Goal: Information Seeking & Learning: Learn about a topic

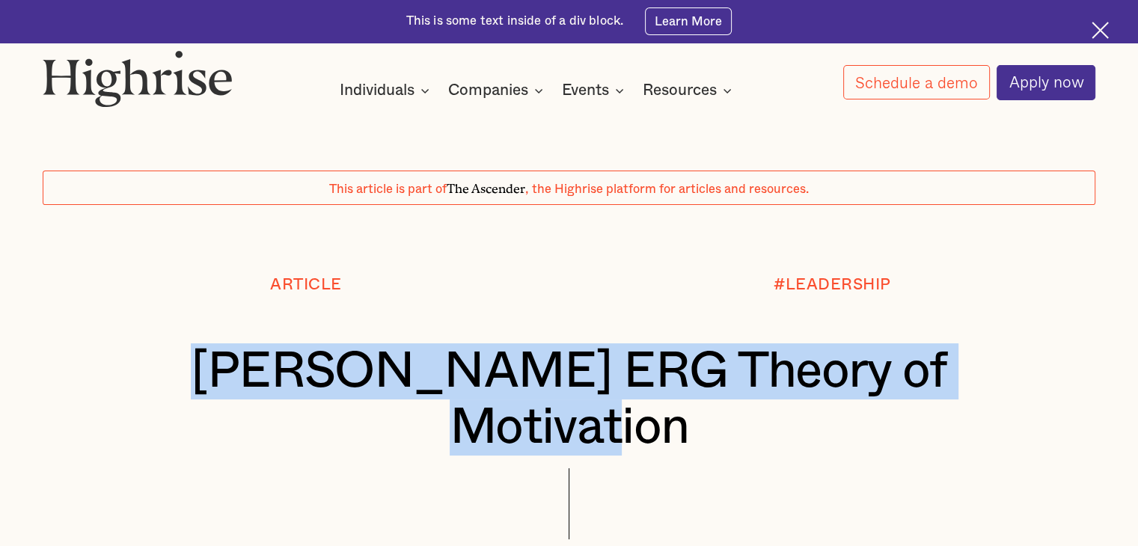
click at [968, 365] on h1 "[PERSON_NAME] ERG Theory of Motivation" at bounding box center [569, 399] width 965 height 112
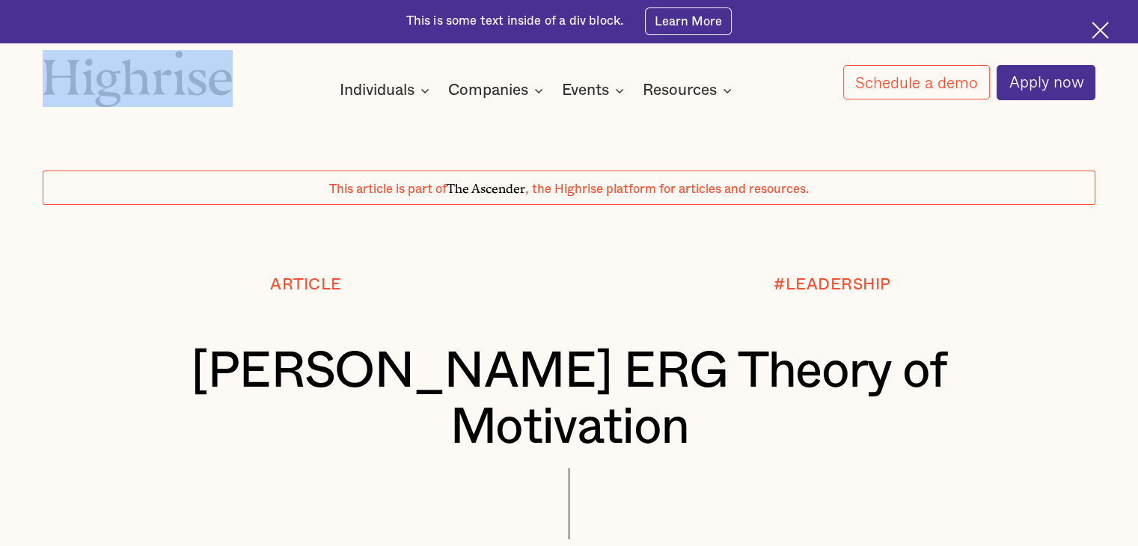
drag, startPoint x: 245, startPoint y: 84, endPoint x: 94, endPoint y: 79, distance: 151.2
click at [94, 79] on div "How It Works Individuals Programs 1 Highrise Leader A 6-month program to grow l…" at bounding box center [569, 75] width 1138 height 50
copy div "How It Works Individuals Programs 1 Highrise Leader A 6-month program to grow l…"
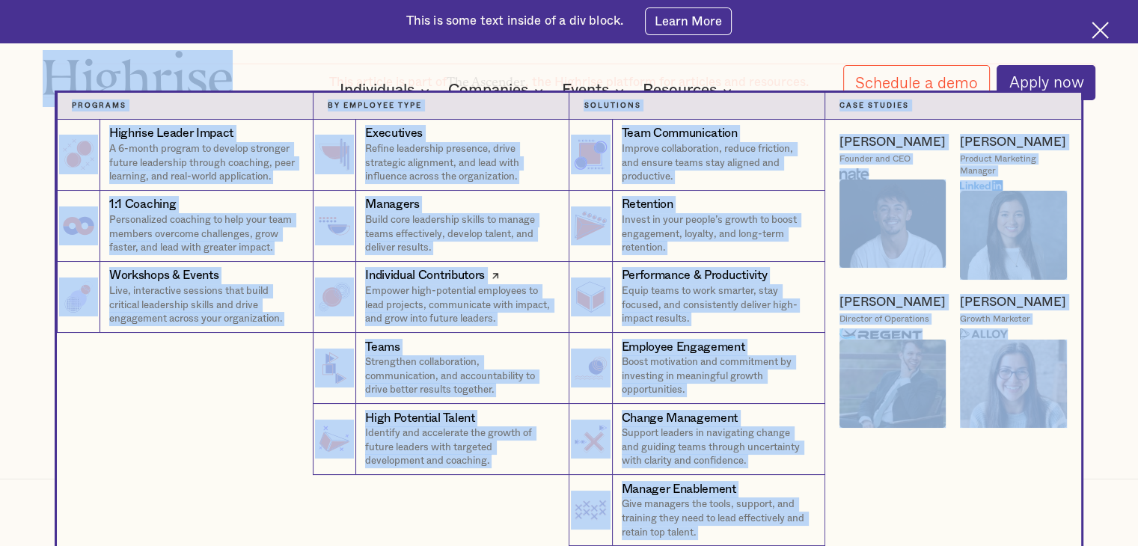
scroll to position [224, 0]
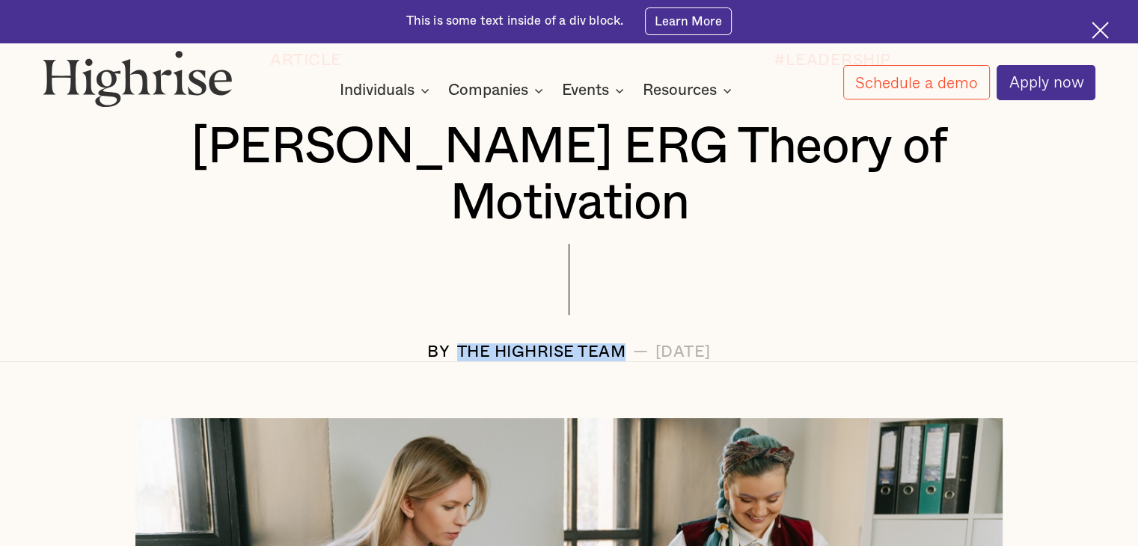
drag, startPoint x: 569, startPoint y: 298, endPoint x: 398, endPoint y: 295, distance: 170.6
click at [398, 343] on div "BY The Highrise Team — [DATE]" at bounding box center [569, 352] width 1053 height 18
copy div "The Highrise Team"
drag, startPoint x: 772, startPoint y: 296, endPoint x: 602, endPoint y: 297, distance: 169.9
click at [656, 343] on div "[DATE]" at bounding box center [683, 352] width 55 height 18
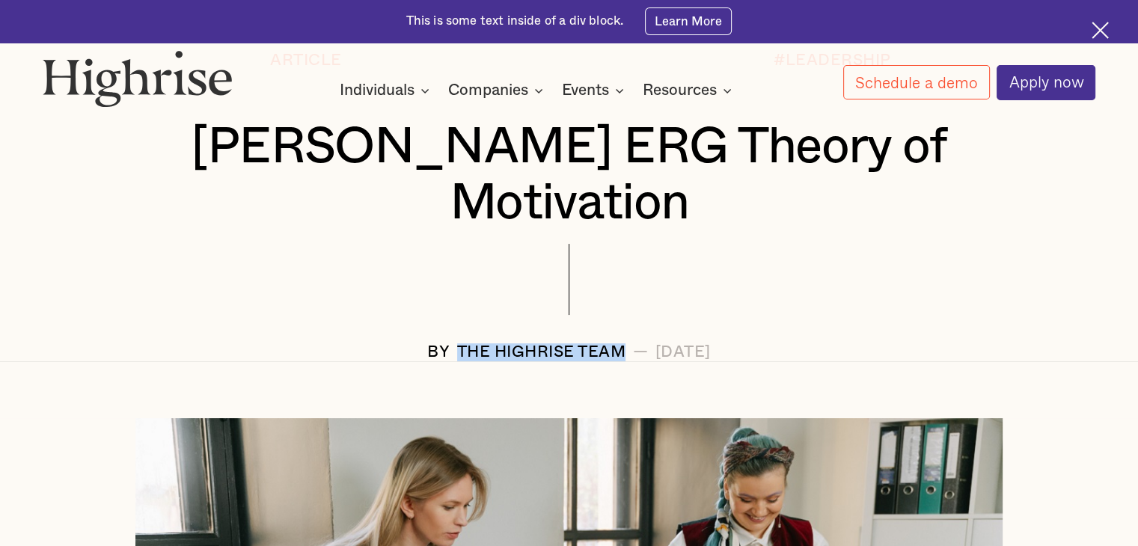
copy div "[DATE]"
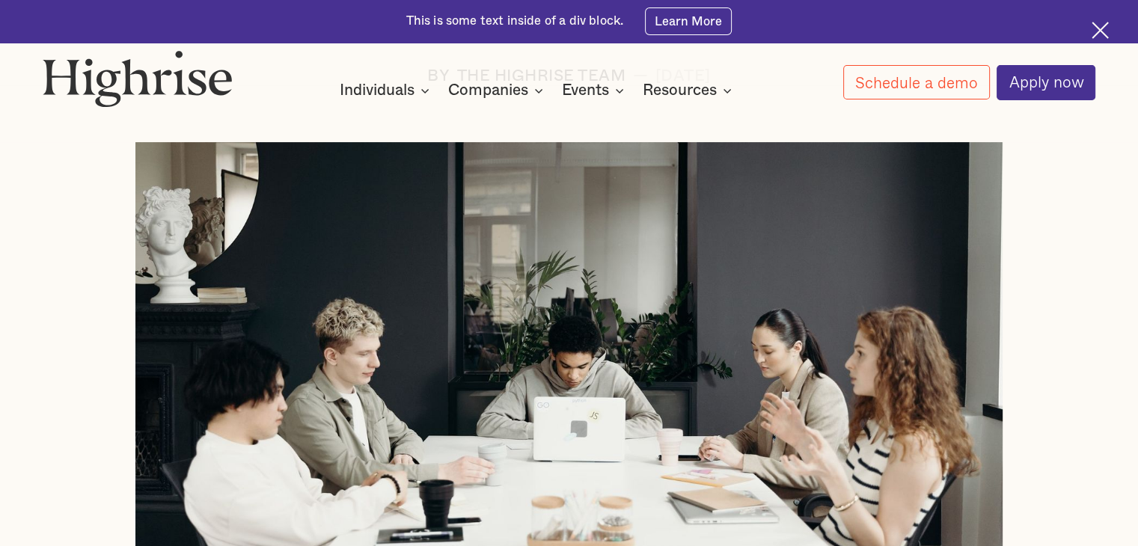
scroll to position [224, 0]
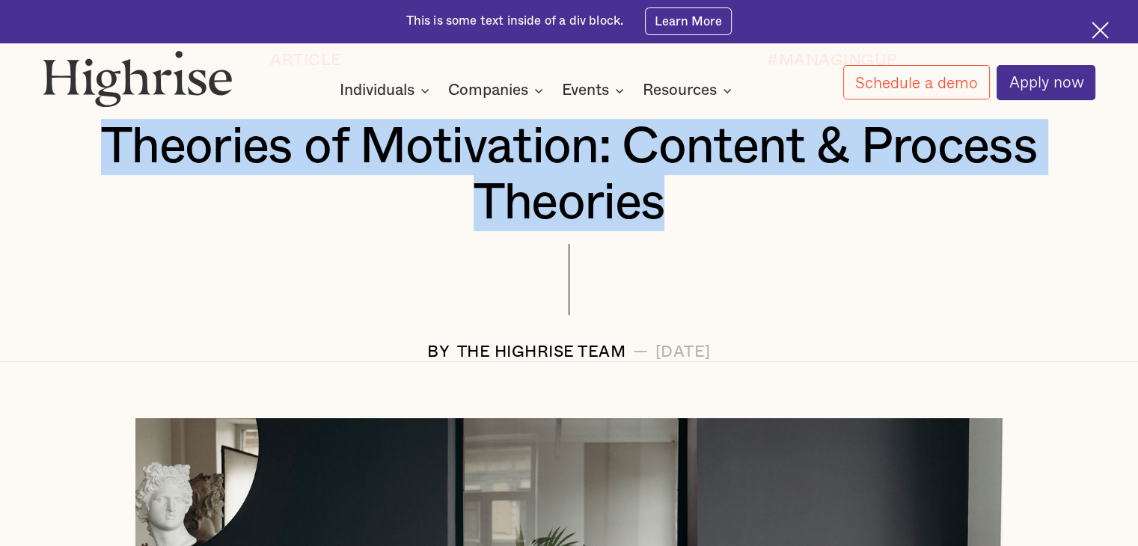
drag, startPoint x: 102, startPoint y: 153, endPoint x: 741, endPoint y: 194, distance: 640.4
click at [741, 194] on h1 "Theories of Motivation: Content & Process Theories" at bounding box center [569, 175] width 965 height 112
copy h1 "Theories of Motivation: Content & Process Theories"
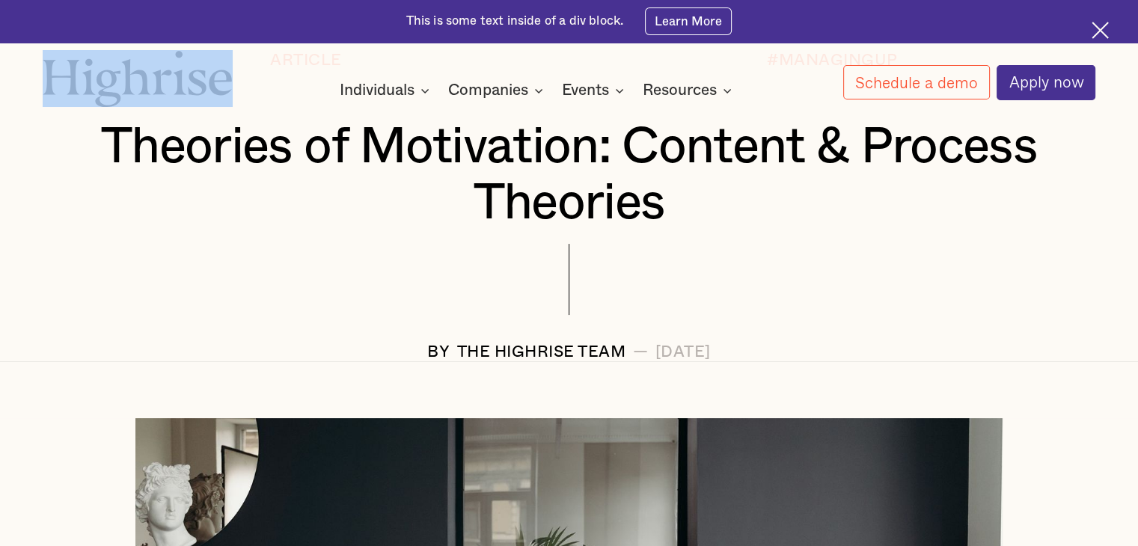
drag, startPoint x: 248, startPoint y: 79, endPoint x: 49, endPoint y: 79, distance: 199.8
click at [48, 79] on div "How It Works Individuals Programs 1 Highrise Leader A 6-month program to grow l…" at bounding box center [569, 75] width 1138 height 50
copy div "How It Works Individuals Programs 1 Highrise Leader A 6-month program to grow l…"
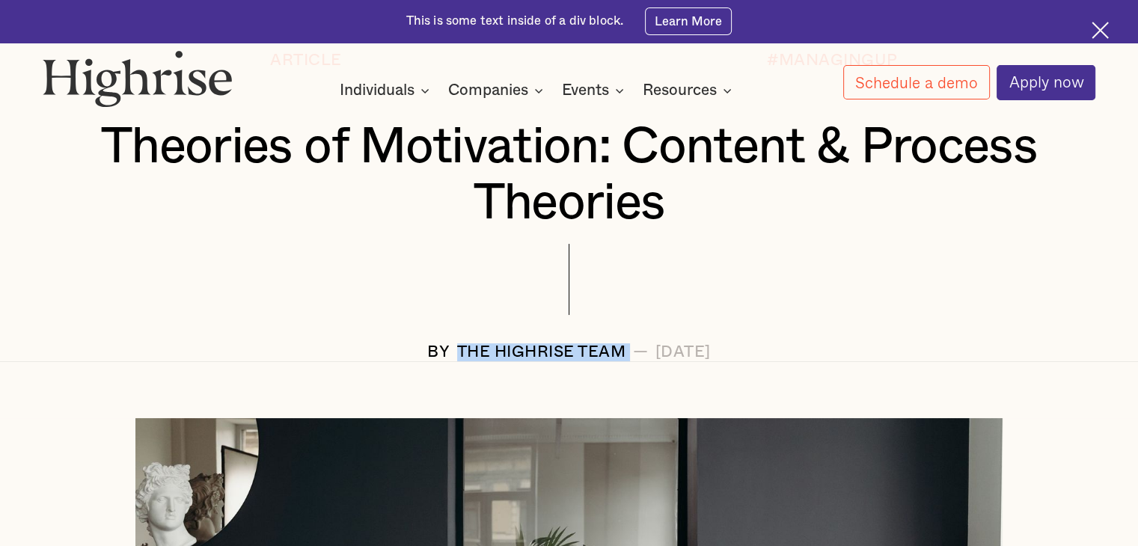
drag, startPoint x: 572, startPoint y: 353, endPoint x: 398, endPoint y: 357, distance: 173.7
click at [398, 357] on div "BY The Highrise Team — [DATE]" at bounding box center [569, 352] width 1053 height 18
copy div "The Highrise Team"
drag, startPoint x: 766, startPoint y: 356, endPoint x: 635, endPoint y: 358, distance: 131.7
click at [656, 358] on div "[DATE]" at bounding box center [683, 352] width 55 height 18
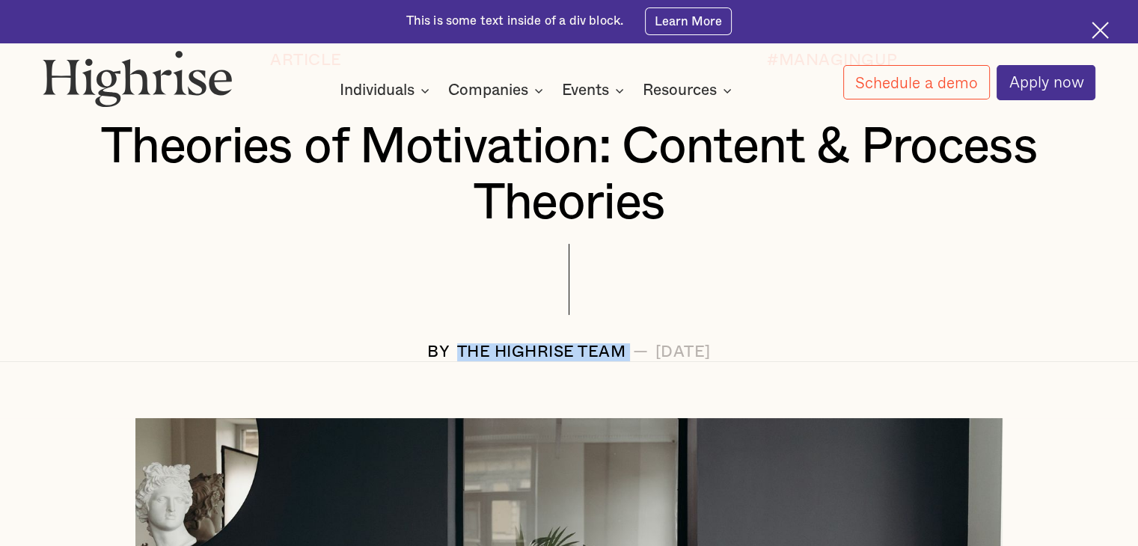
drag, startPoint x: 821, startPoint y: 364, endPoint x: 605, endPoint y: 360, distance: 216.3
click at [605, 360] on div "BY The Highrise Team — [DATE]" at bounding box center [569, 352] width 1053 height 18
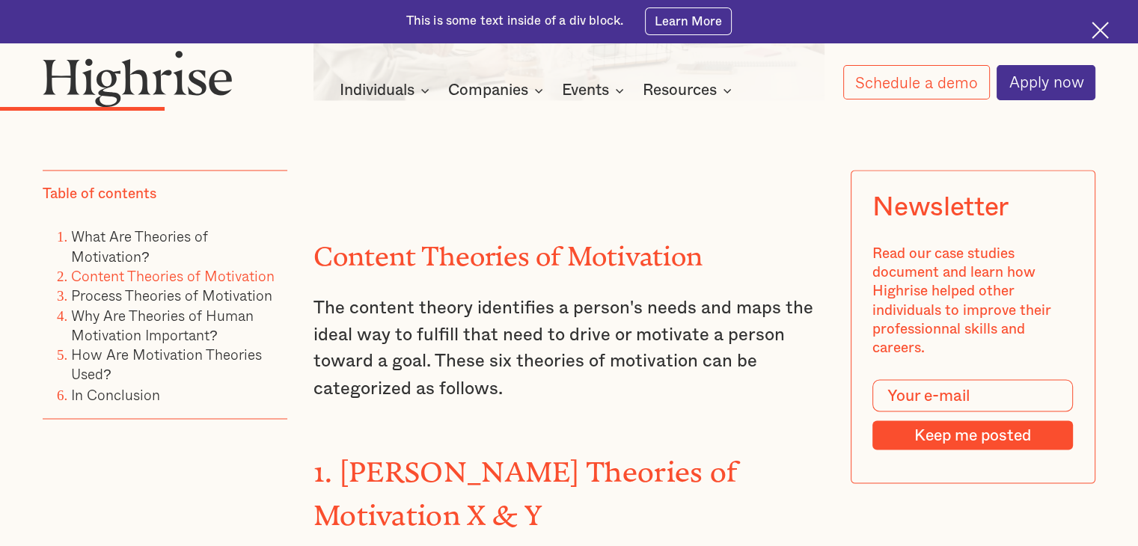
scroll to position [2469, 0]
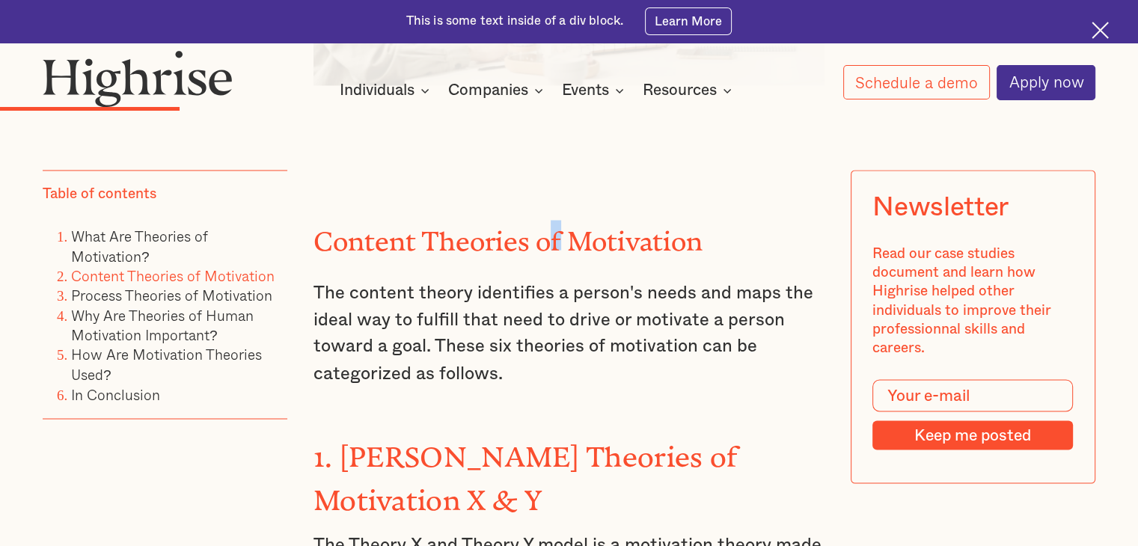
click at [555, 224] on h2 "Content Theories of Motivation" at bounding box center [569, 235] width 511 height 30
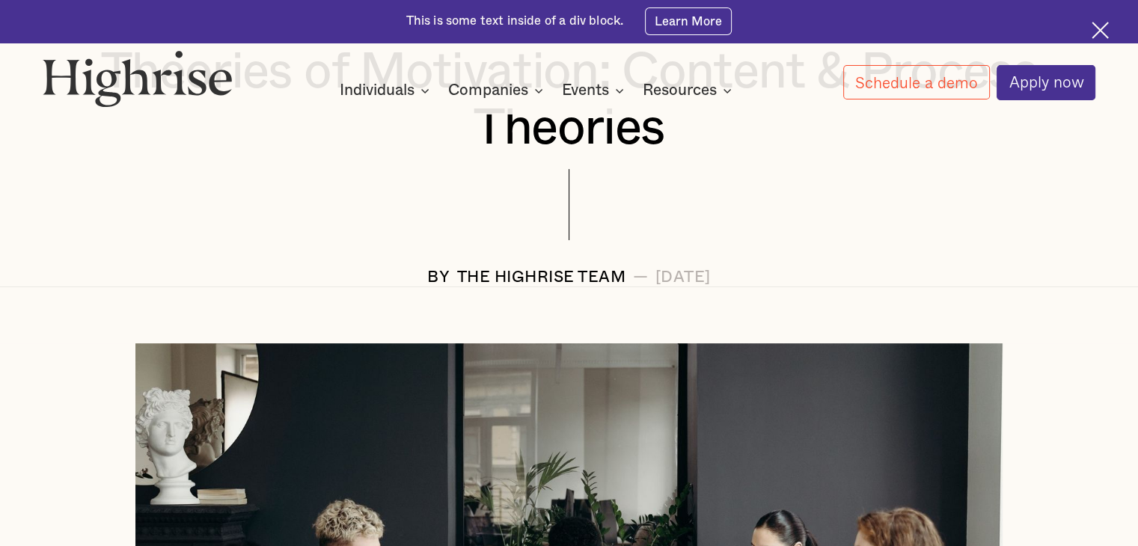
scroll to position [75, 0]
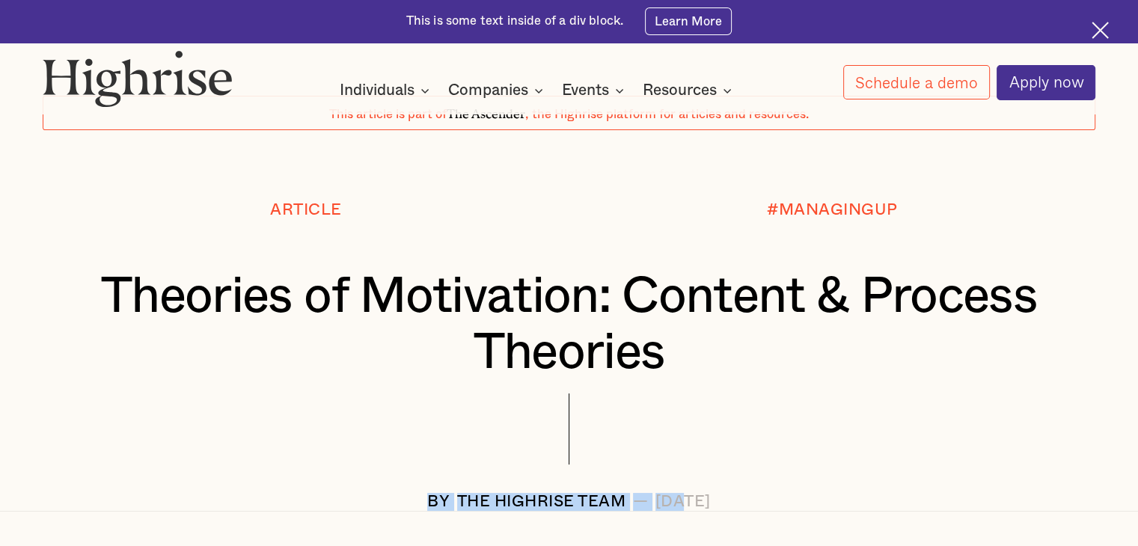
drag, startPoint x: 781, startPoint y: 495, endPoint x: 633, endPoint y: 505, distance: 148.5
click at [631, 505] on div "Article #MANAGINGUP Theories of Motivation: Content & Process Theories BY The H…" at bounding box center [569, 355] width 1138 height 309
click at [656, 507] on div "[DATE]" at bounding box center [683, 502] width 55 height 18
drag, startPoint x: 599, startPoint y: 507, endPoint x: 797, endPoint y: 504, distance: 198.3
click at [797, 504] on div "BY The Highrise Team — [DATE]" at bounding box center [569, 502] width 1053 height 18
